Goal: Complete application form: Complete application form

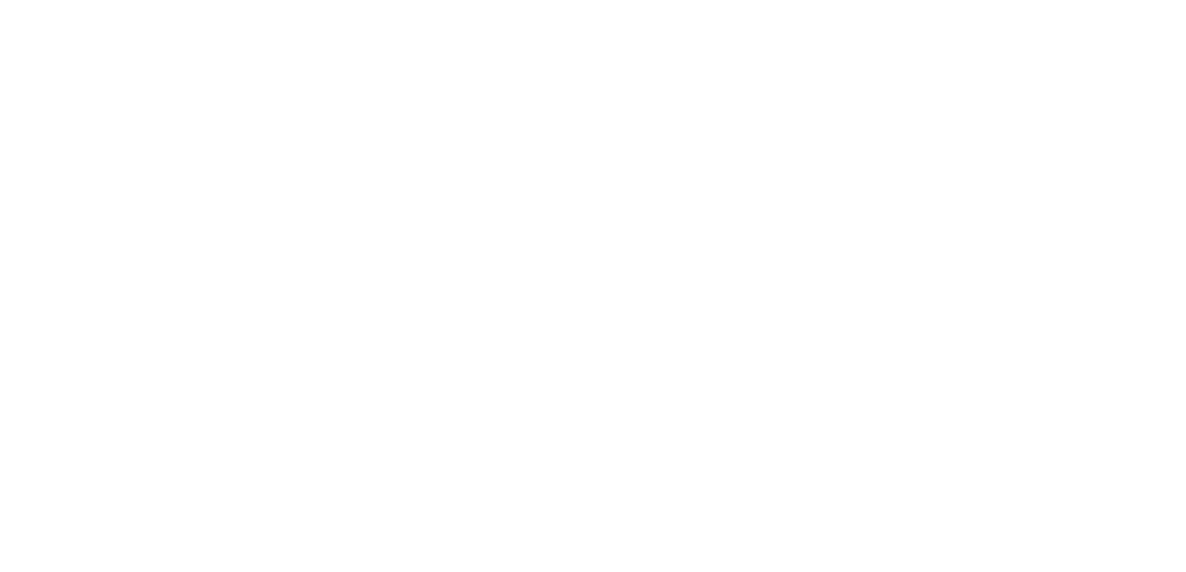
click at [0, 0] on html at bounding box center [0, 0] width 0 height 0
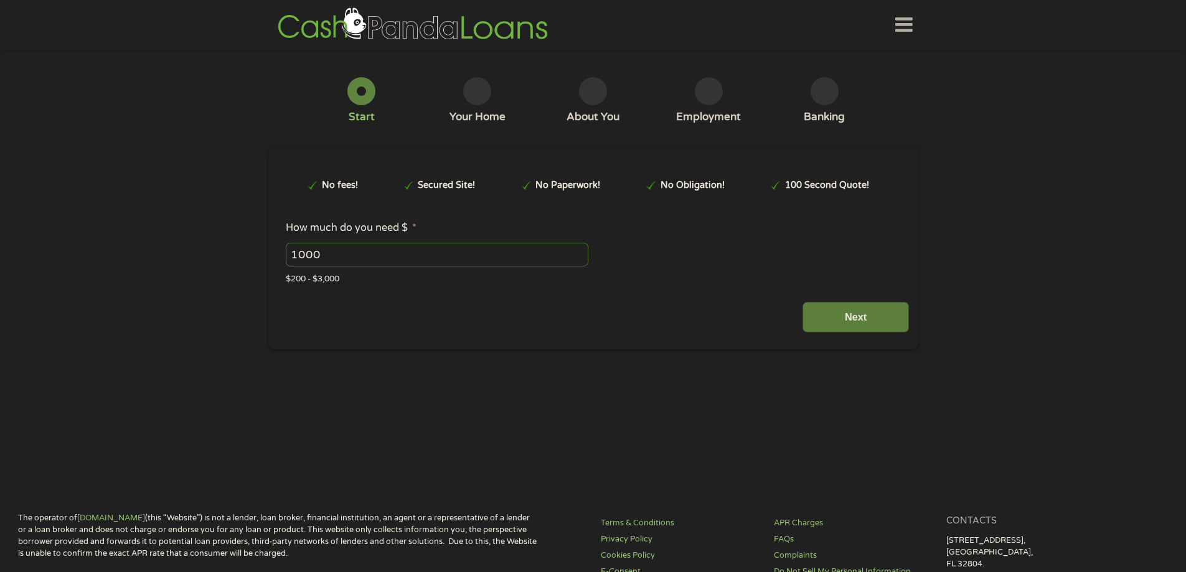
click at [866, 311] on input "Next" at bounding box center [856, 317] width 106 height 31
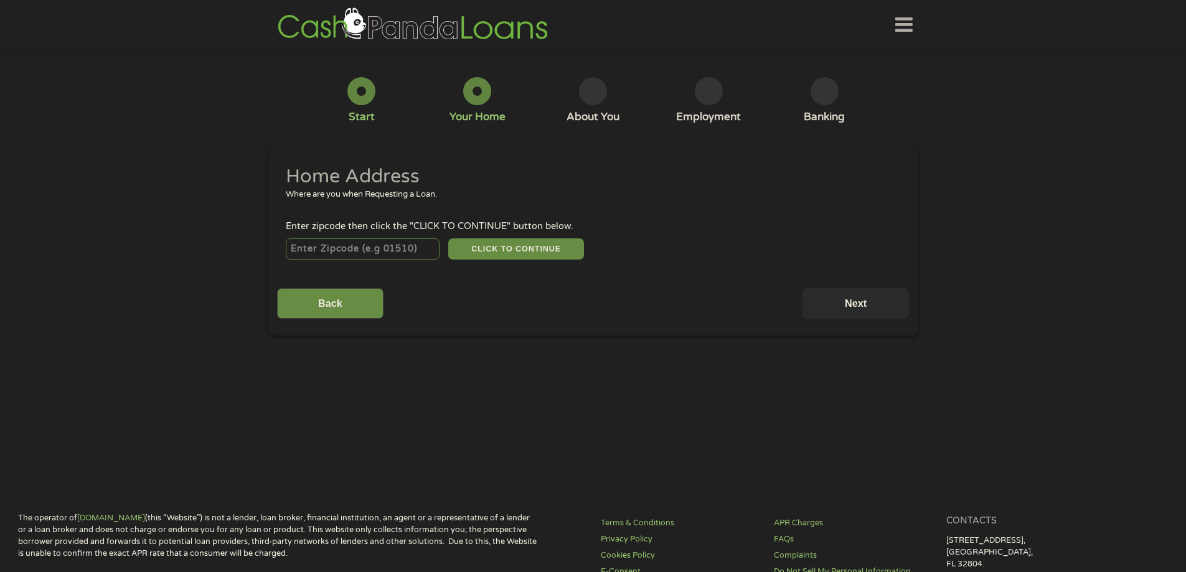
click at [392, 252] on input "number" at bounding box center [363, 248] width 154 height 21
type input "35224"
click at [517, 247] on button "CLICK TO CONTINUE" at bounding box center [516, 248] width 136 height 21
type input "35224"
type input "[GEOGRAPHIC_DATA]"
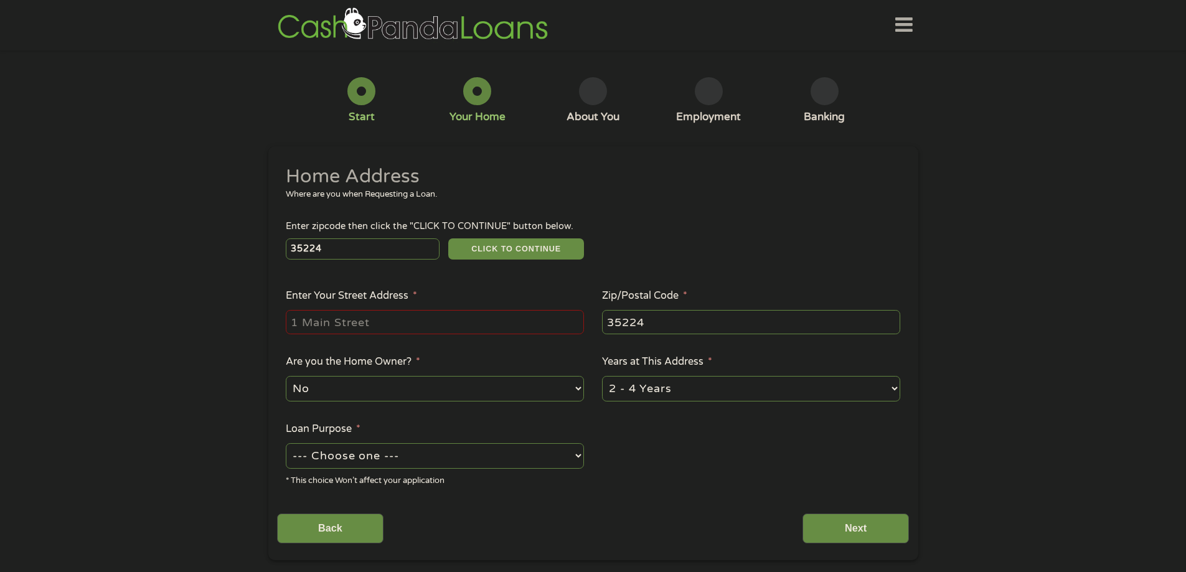
click at [507, 334] on input "Enter Your Street Address *" at bounding box center [435, 322] width 298 height 24
type input "[STREET_ADDRESS]"
click at [525, 388] on select "No Yes" at bounding box center [435, 389] width 298 height 26
click at [678, 392] on select "1 Year or less 1 - 2 Years 2 - 4 Years Over 4 Years" at bounding box center [751, 389] width 298 height 26
select select "60months"
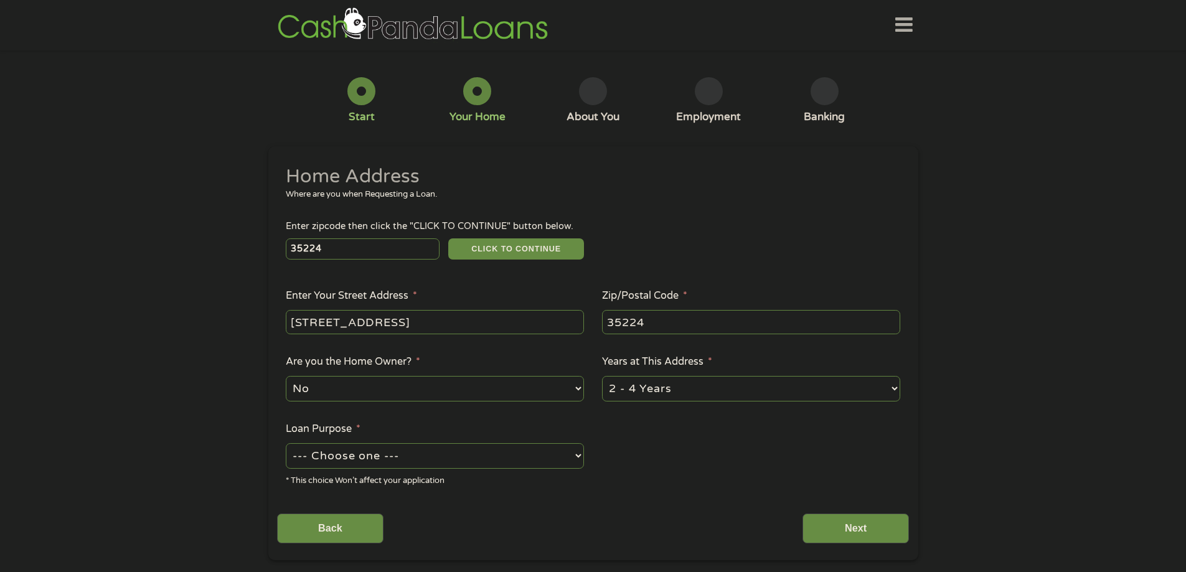
click at [602, 376] on select "1 Year or less 1 - 2 Years 2 - 4 Years Over 4 Years" at bounding box center [751, 389] width 298 height 26
click at [528, 456] on select "--- Choose one --- Pay Bills Debt Consolidation Home Improvement Major Purchase…" at bounding box center [435, 456] width 298 height 26
select select "other"
click at [286, 443] on select "--- Choose one --- Pay Bills Debt Consolidation Home Improvement Major Purchase…" at bounding box center [435, 456] width 298 height 26
click at [838, 525] on input "Next" at bounding box center [856, 529] width 106 height 31
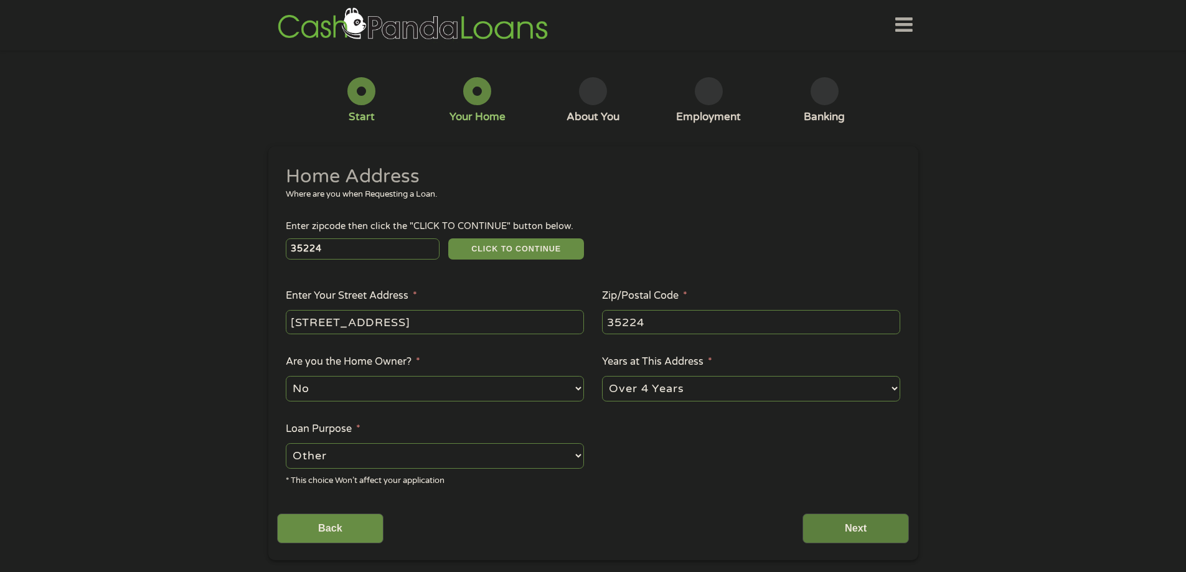
scroll to position [5, 5]
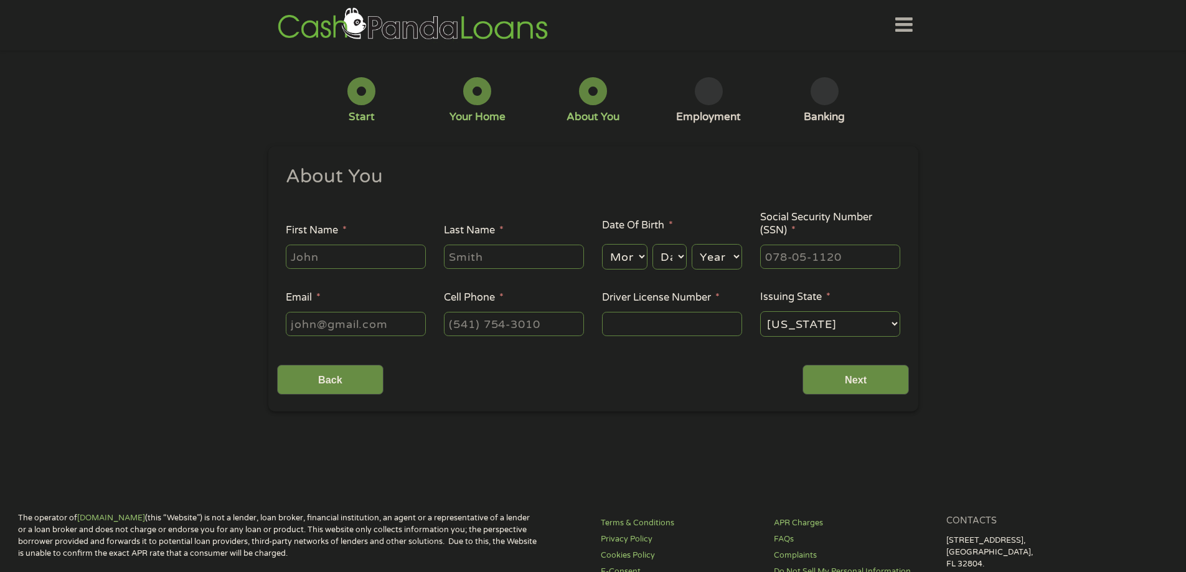
click at [400, 253] on input "First Name *" at bounding box center [356, 257] width 140 height 24
type input "[PERSON_NAME]"
type input "Shepherd"
click at [638, 254] on select "Month 1 2 3 4 5 6 7 8 9 10 11 12" at bounding box center [624, 257] width 45 height 26
select select "7"
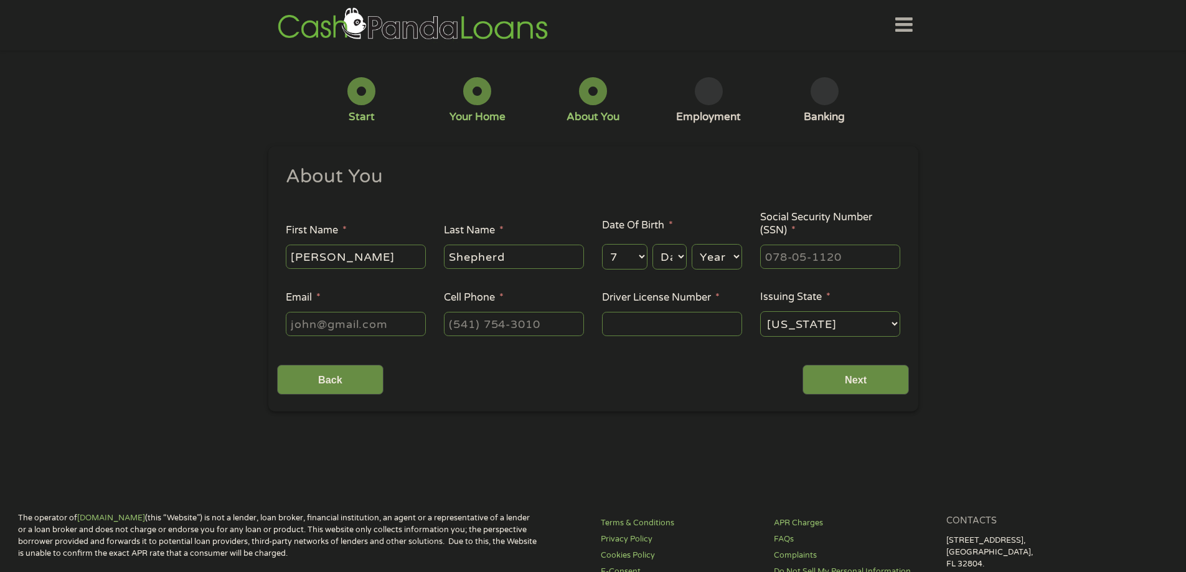
click at [602, 244] on select "Month 1 2 3 4 5 6 7 8 9 10 11 12" at bounding box center [624, 257] width 45 height 26
click at [666, 260] on select "Day 1 2 3 4 5 6 7 8 9 10 11 12 13 14 15 16 17 18 19 20 21 22 23 24 25 26 27 28 …" at bounding box center [669, 257] width 34 height 26
select select "23"
click at [652, 244] on select "Day 1 2 3 4 5 6 7 8 9 10 11 12 13 14 15 16 17 18 19 20 21 22 23 24 25 26 27 28 …" at bounding box center [669, 257] width 34 height 26
click at [722, 257] on select "Year [DATE] 2006 2005 2004 2003 2002 2001 2000 1999 1998 1997 1996 1995 1994 19…" at bounding box center [717, 257] width 50 height 26
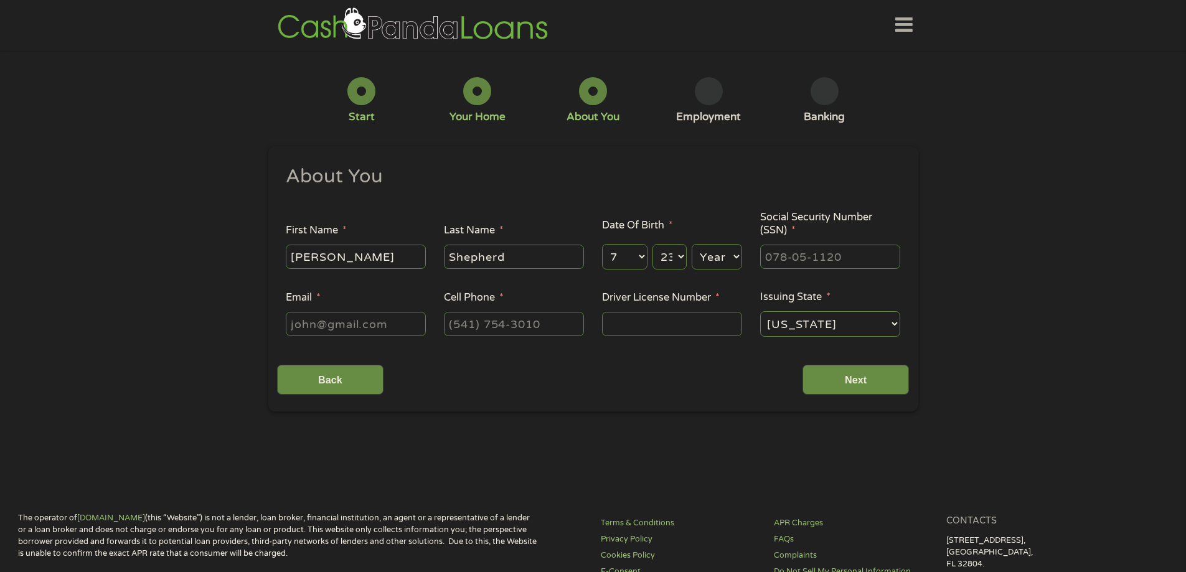
select select "1988"
click at [692, 244] on select "Year [DATE] 2006 2005 2004 2003 2002 2001 2000 1999 1998 1997 1996 1995 1994 19…" at bounding box center [717, 257] width 50 height 26
click at [827, 261] on input "___-__-____" at bounding box center [830, 257] width 140 height 24
type input "413-33-6702"
click at [336, 326] on input "Email *" at bounding box center [356, 324] width 140 height 24
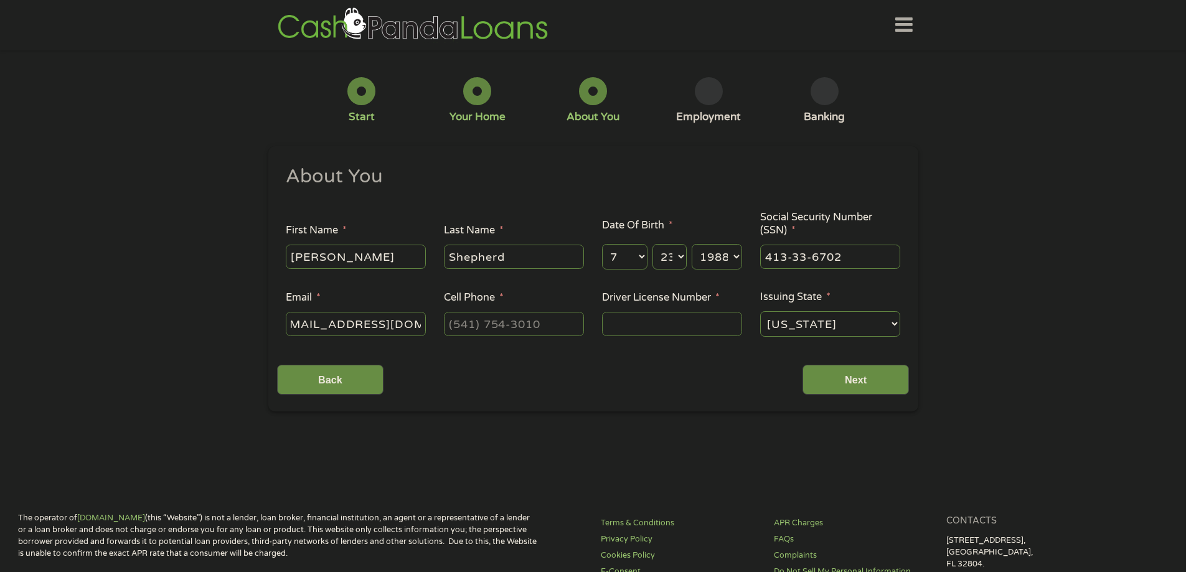
scroll to position [0, 27]
type input "[EMAIL_ADDRESS][DOMAIN_NAME]"
click at [467, 332] on input "(___) ___-____" at bounding box center [514, 324] width 140 height 24
type input "[PHONE_NUMBER]"
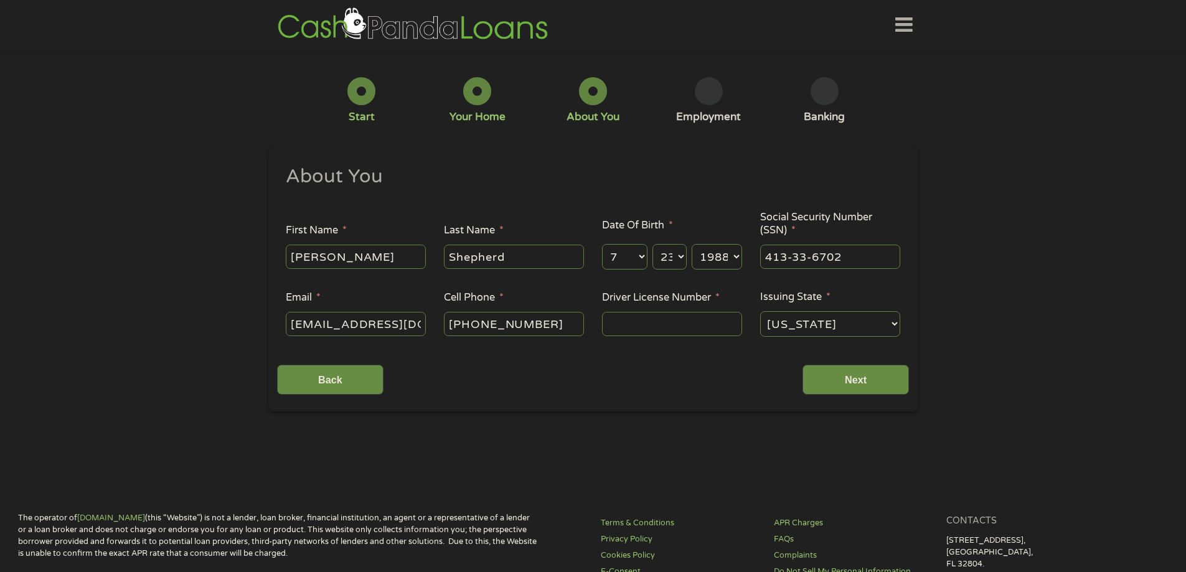
click at [653, 325] on input "Driver License Number *" at bounding box center [672, 324] width 140 height 24
type input "78490998"
click at [873, 388] on input "Next" at bounding box center [856, 380] width 106 height 31
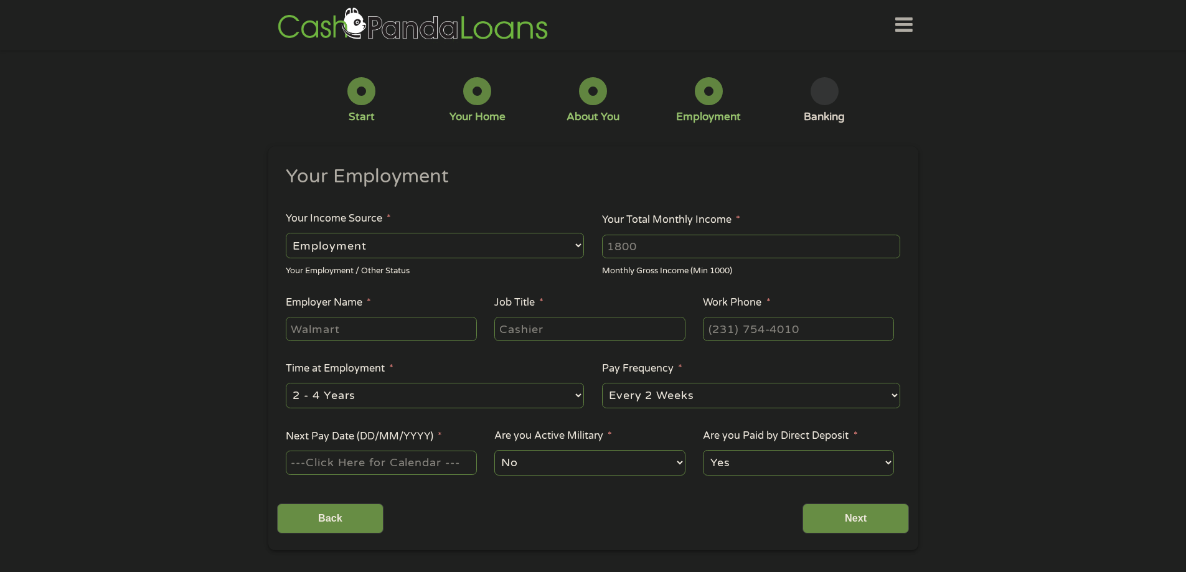
click at [488, 238] on select "--- Choose one --- Employment [DEMOGRAPHIC_DATA] Benefits" at bounding box center [435, 246] width 298 height 26
click at [286, 233] on select "--- Choose one --- Employment [DEMOGRAPHIC_DATA] Benefits" at bounding box center [435, 246] width 298 height 26
click at [697, 247] on input "Your Total Monthly Income *" at bounding box center [751, 247] width 298 height 24
type input "2400"
click at [418, 321] on input "Employer Name *" at bounding box center [381, 329] width 191 height 24
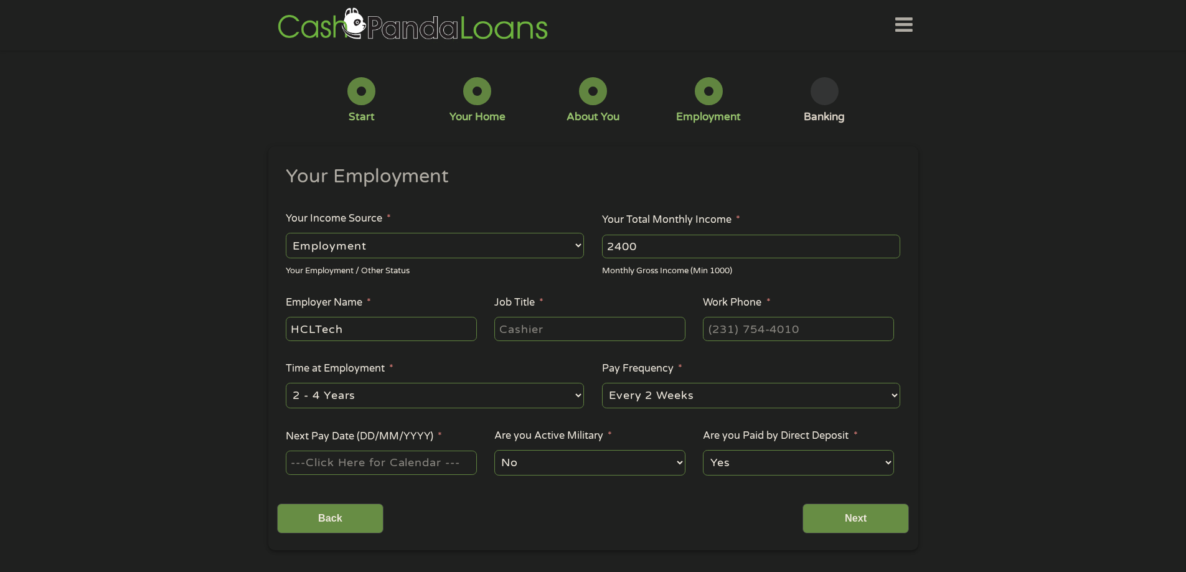
type input "HCLTech"
click at [620, 335] on input "Job Title *" at bounding box center [589, 329] width 191 height 24
type input "Technical Specialist"
type input "[PHONE_NUMBER]"
click at [388, 475] on div at bounding box center [381, 463] width 191 height 29
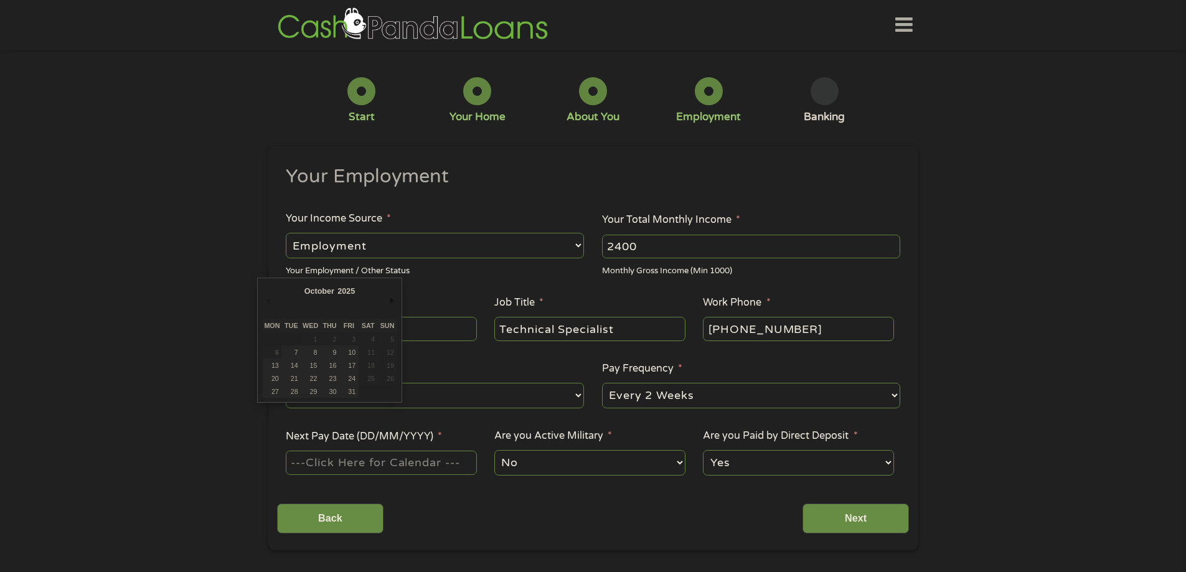
click at [393, 464] on input "Next Pay Date (DD/MM/YYYY) *" at bounding box center [381, 463] width 191 height 24
type input "[DATE]"
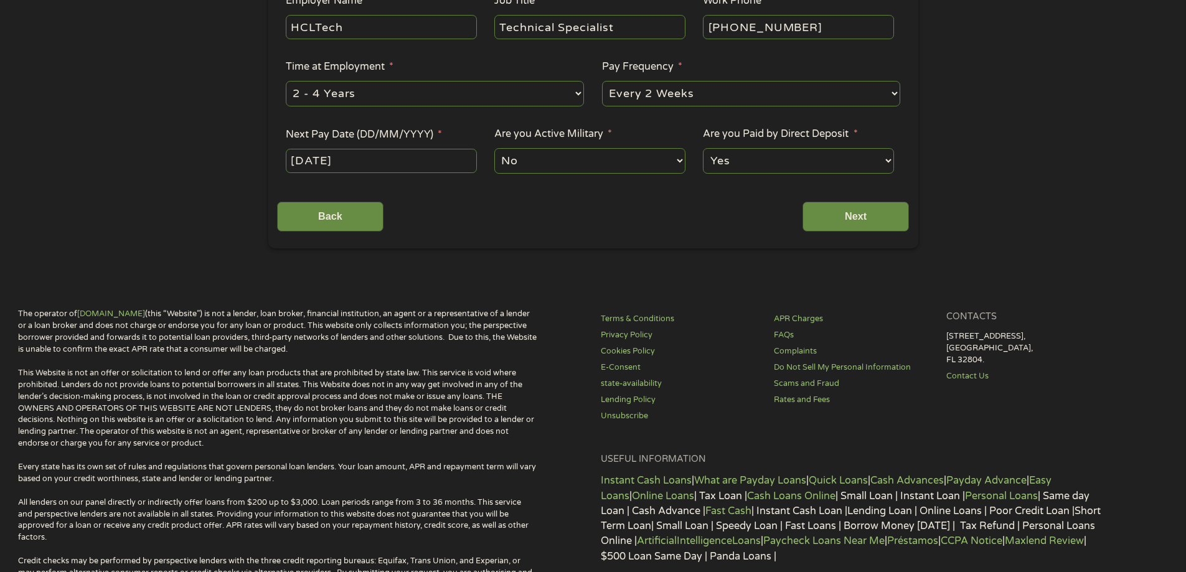
scroll to position [318, 0]
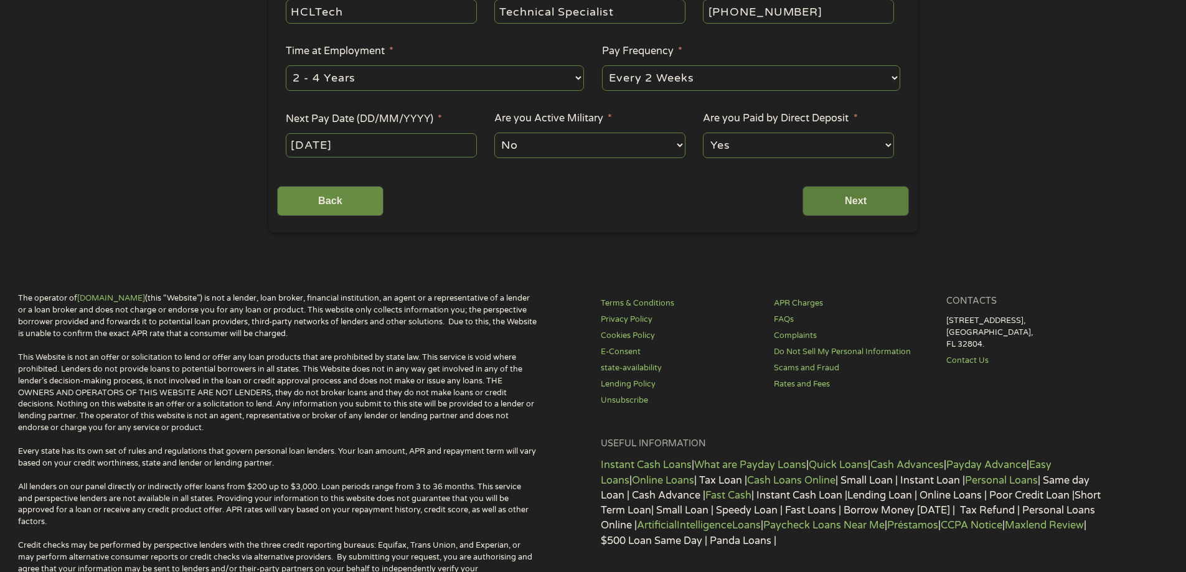
click at [860, 204] on input "Next" at bounding box center [856, 201] width 106 height 31
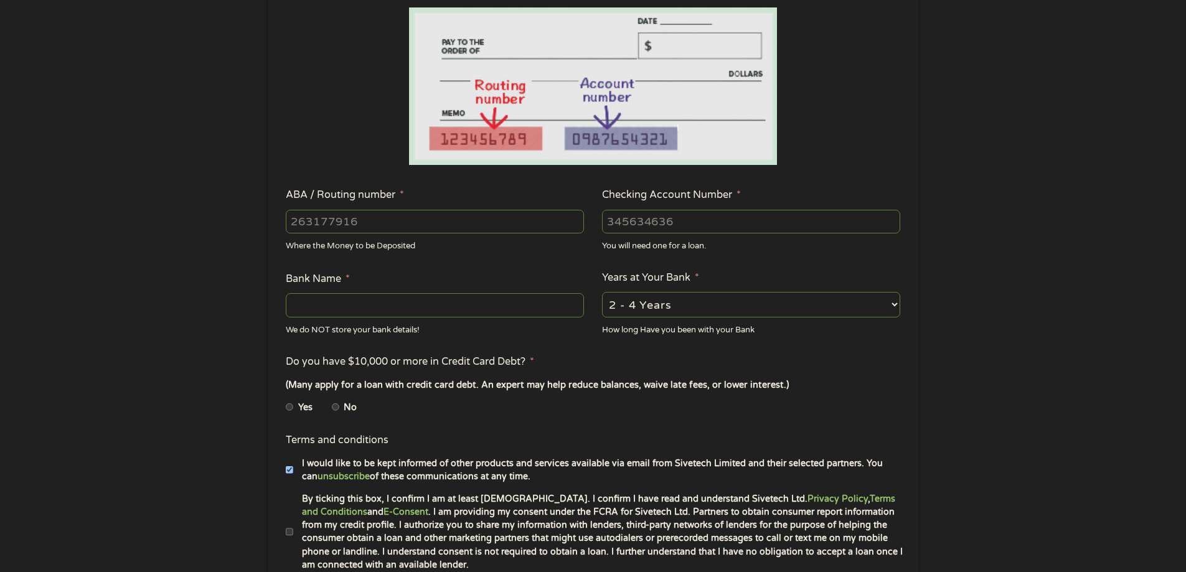
scroll to position [233, 0]
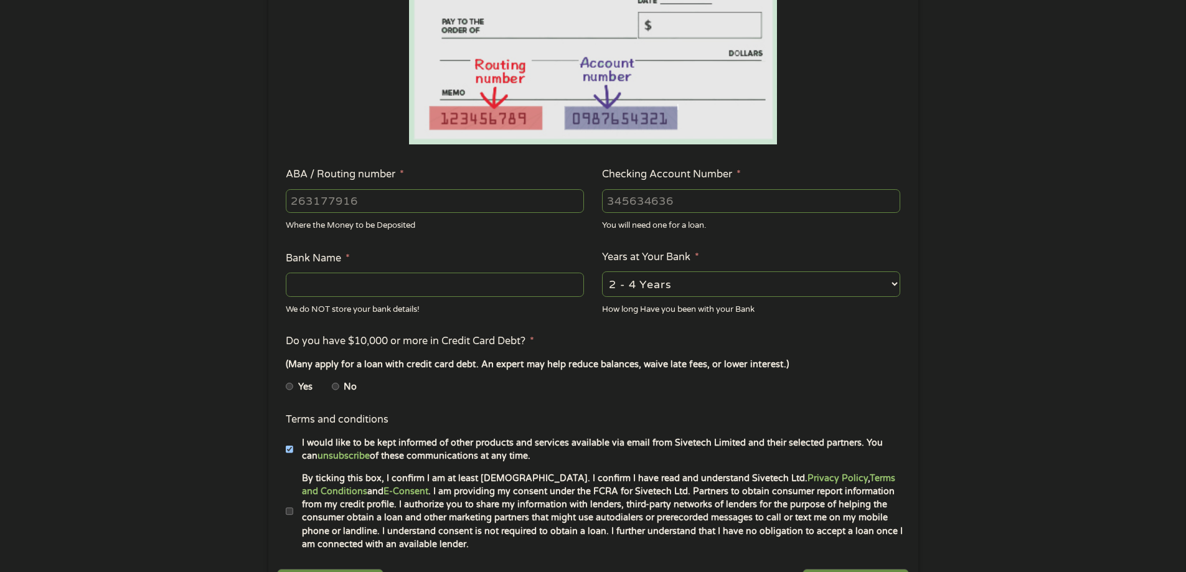
click at [488, 208] on input "ABA / Routing number *" at bounding box center [435, 201] width 298 height 24
type input "06200008"
type input "062000080"
type input "[PERSON_NAME] FARGO BANK"
type input "062000080"
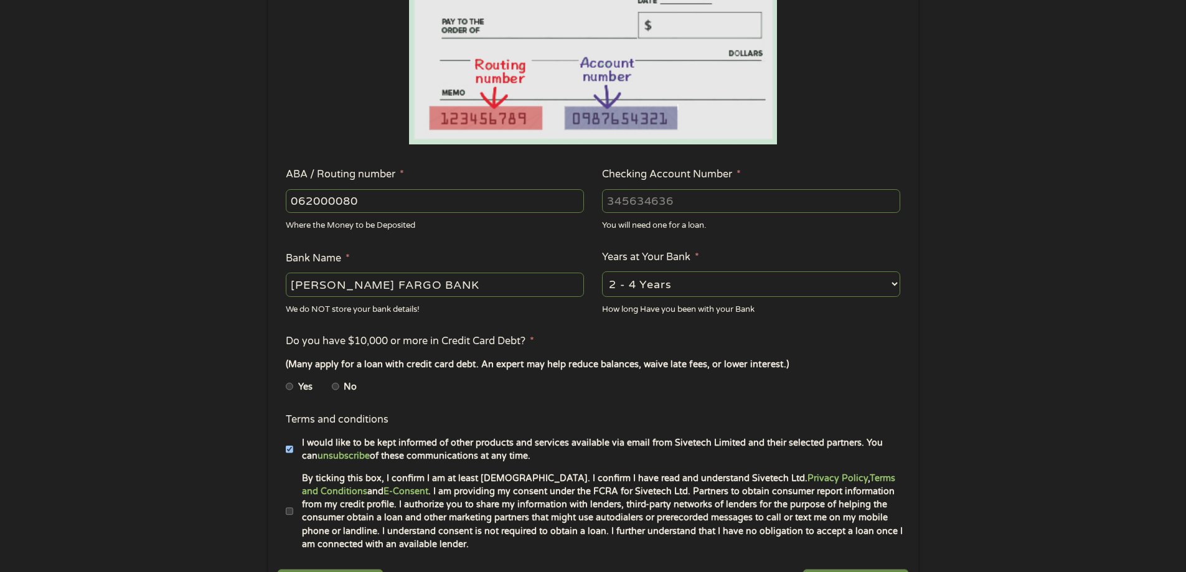
click at [656, 199] on input "Checking Account Number *" at bounding box center [751, 201] width 298 height 24
click at [709, 205] on input "1551412719" at bounding box center [751, 201] width 298 height 24
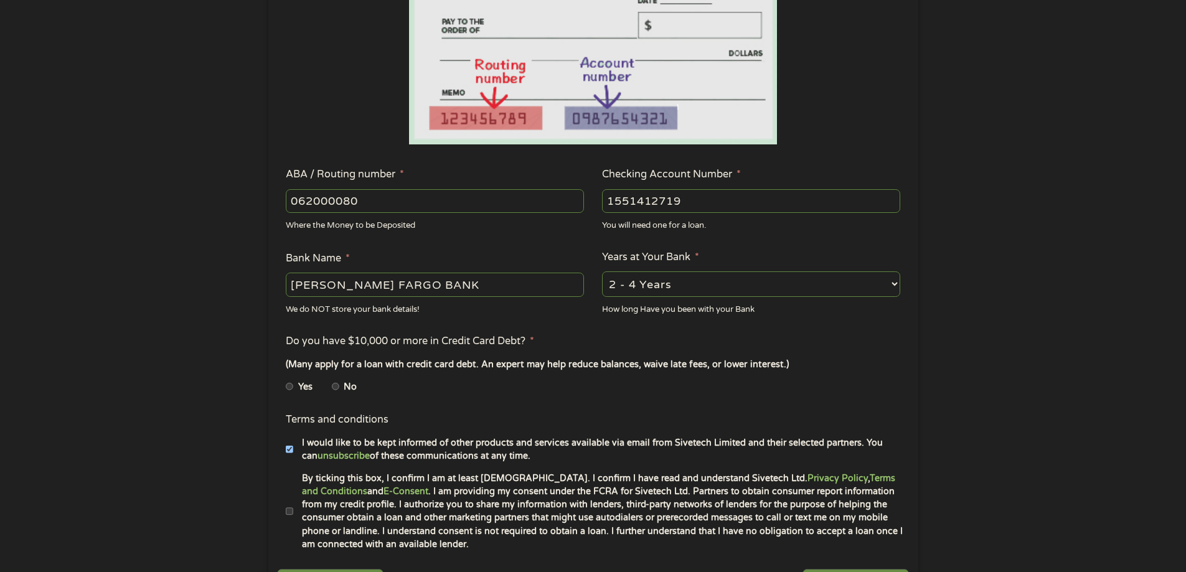
type input "1551412719"
click at [343, 390] on li "No" at bounding box center [354, 387] width 45 height 24
click at [337, 384] on input "No" at bounding box center [335, 387] width 7 height 20
radio input "true"
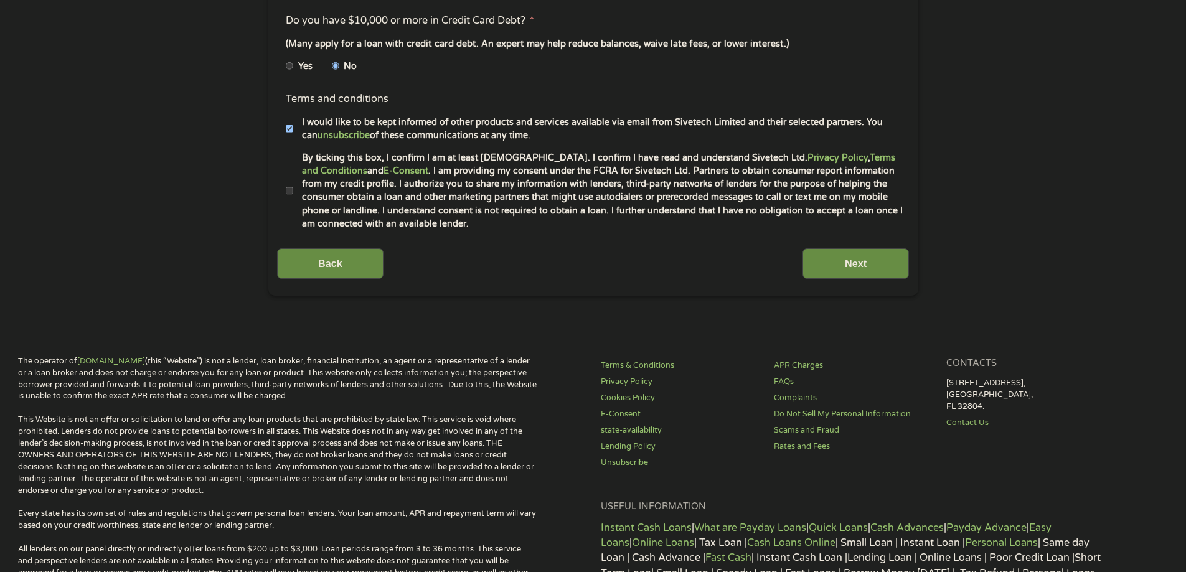
scroll to position [561, 0]
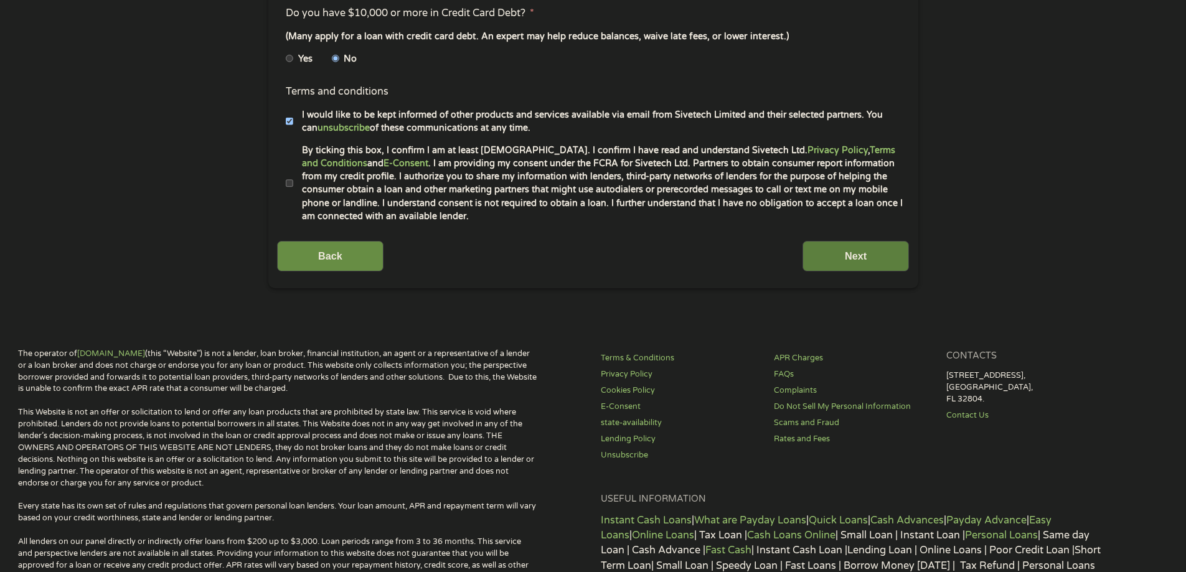
click at [880, 257] on input "Next" at bounding box center [856, 256] width 106 height 31
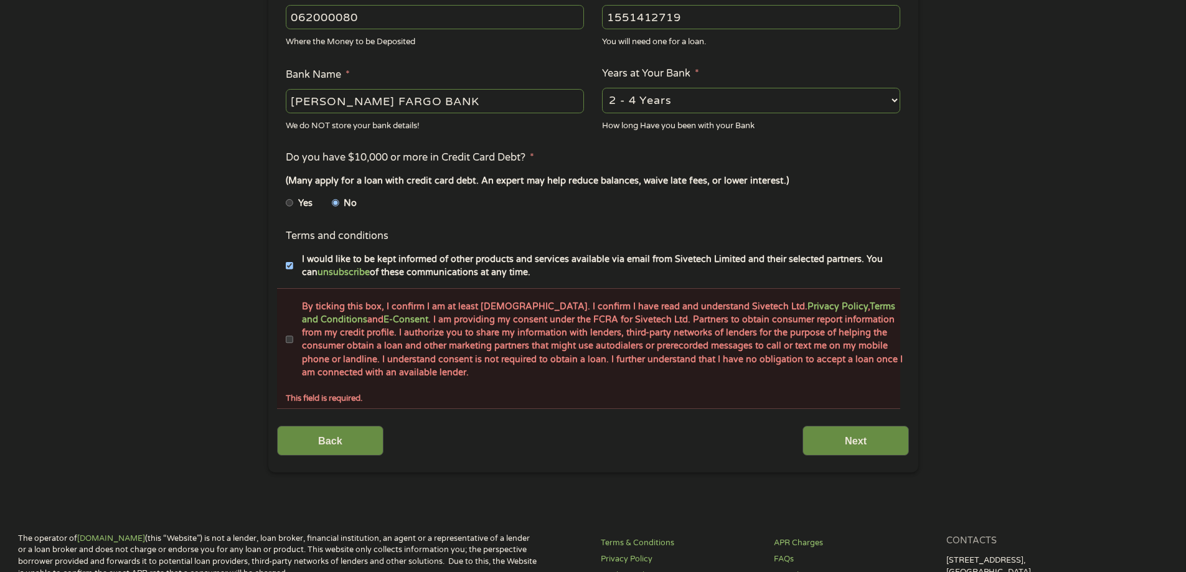
scroll to position [461, 0]
click at [293, 341] on label "By ticking this box, I confirm I am at least [DEMOGRAPHIC_DATA]. I confirm I ha…" at bounding box center [598, 342] width 611 height 80
click at [293, 341] on input "By ticking this box, I confirm I am at least [DEMOGRAPHIC_DATA]. I confirm I ha…" at bounding box center [289, 342] width 7 height 20
checkbox input "true"
click at [798, 421] on div "Back Next" at bounding box center [593, 437] width 632 height 39
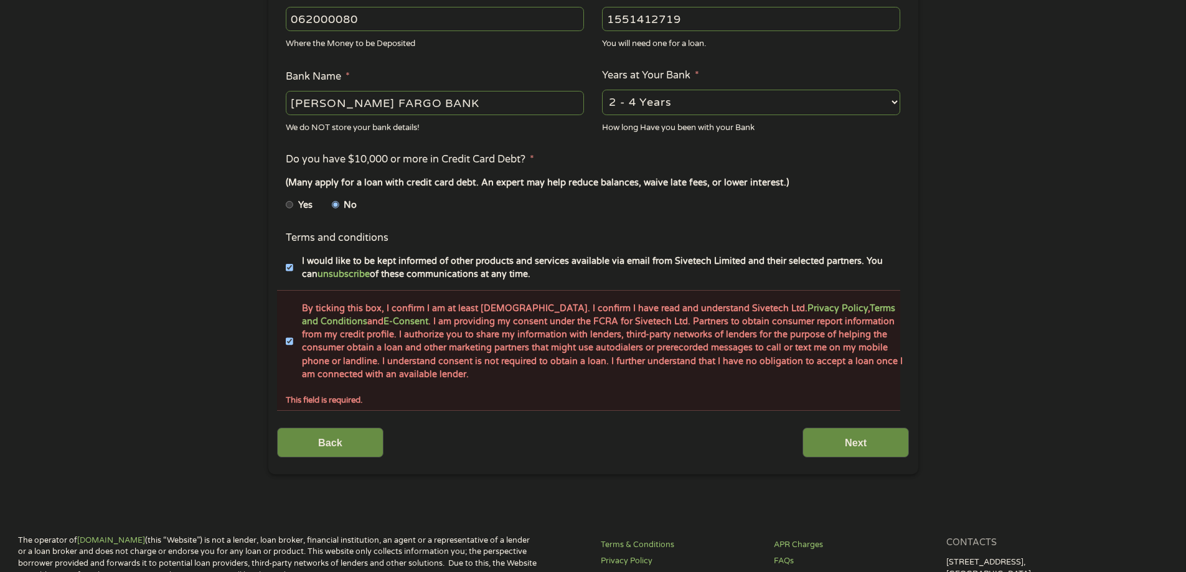
click at [798, 421] on div "Back Next" at bounding box center [593, 437] width 632 height 39
click at [837, 436] on input "Next" at bounding box center [856, 443] width 106 height 31
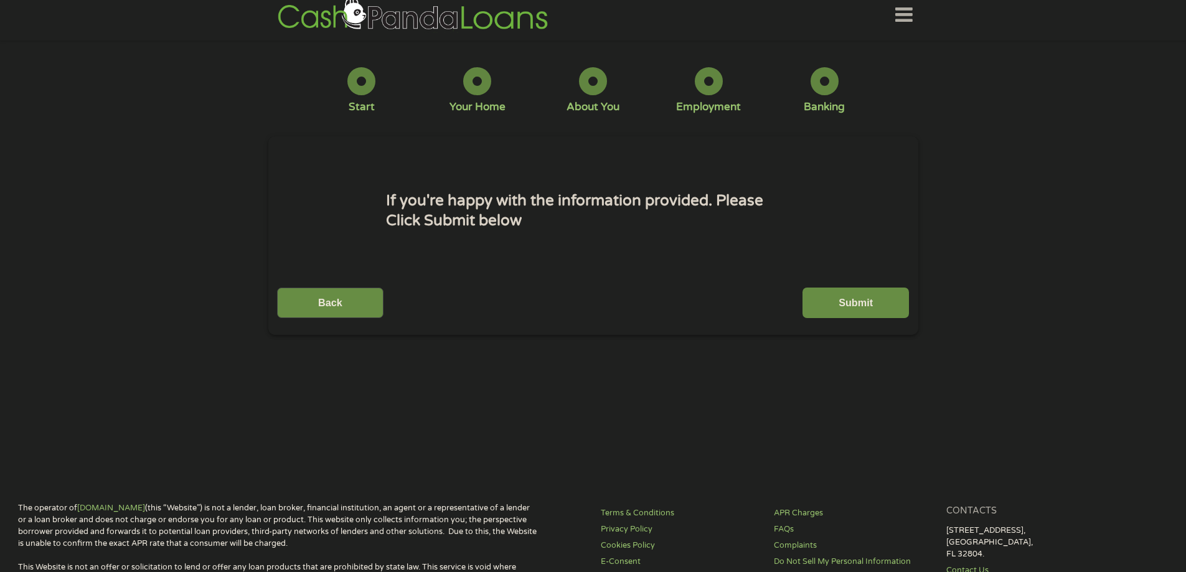
scroll to position [0, 0]
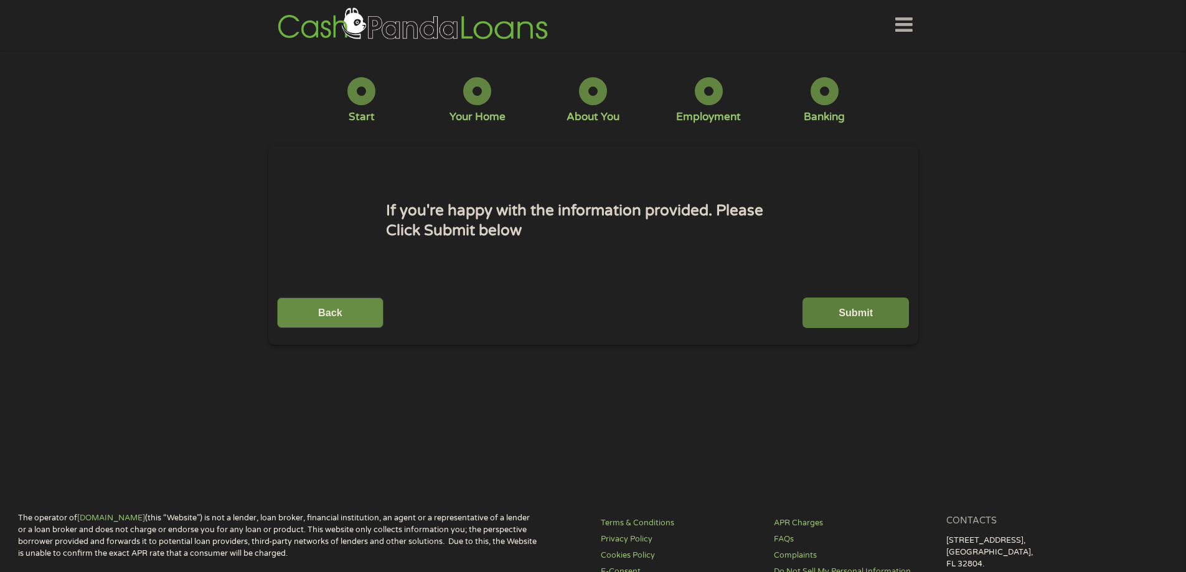
click at [847, 311] on input "Submit" at bounding box center [856, 313] width 106 height 31
